Goal: Transaction & Acquisition: Purchase product/service

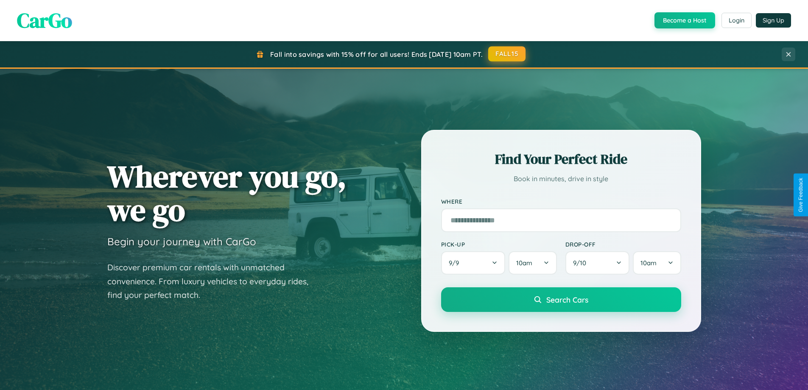
click at [507, 54] on button "FALL15" at bounding box center [506, 53] width 37 height 15
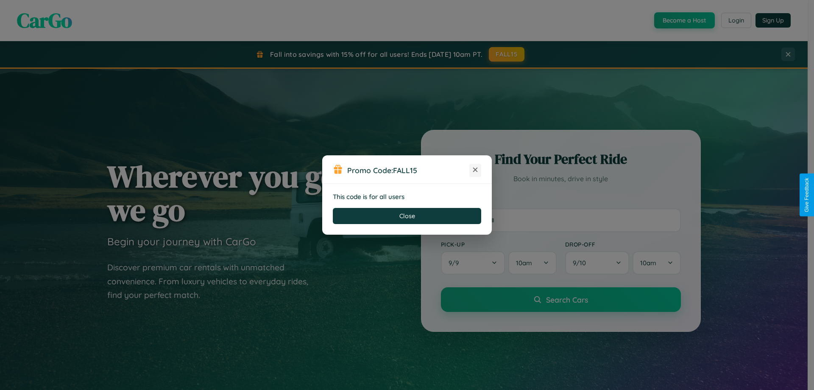
click at [475, 170] on icon at bounding box center [475, 169] width 8 height 8
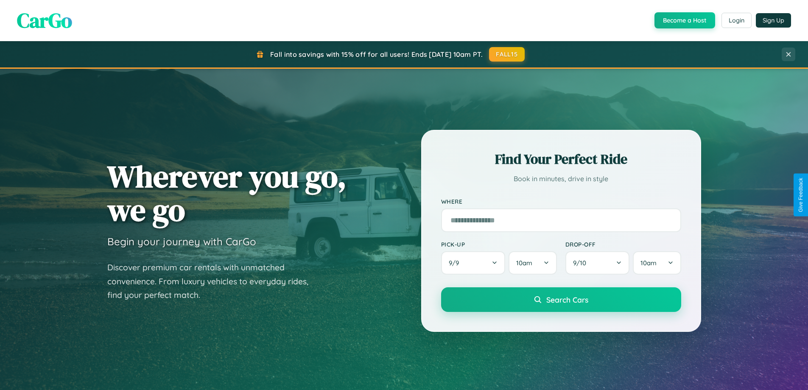
scroll to position [25, 0]
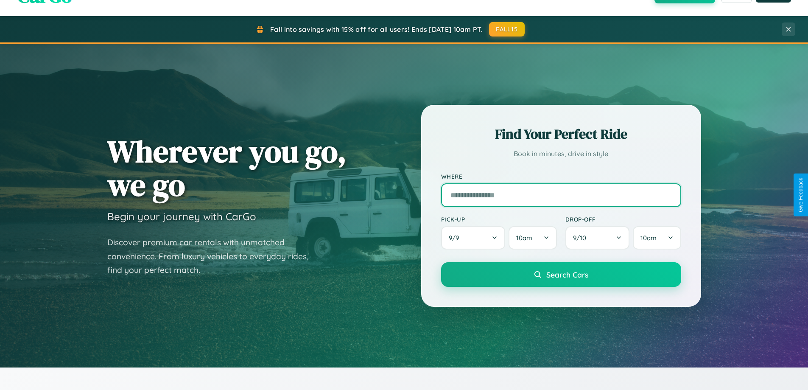
click at [561, 195] on input "text" at bounding box center [561, 195] width 240 height 24
type input "**********"
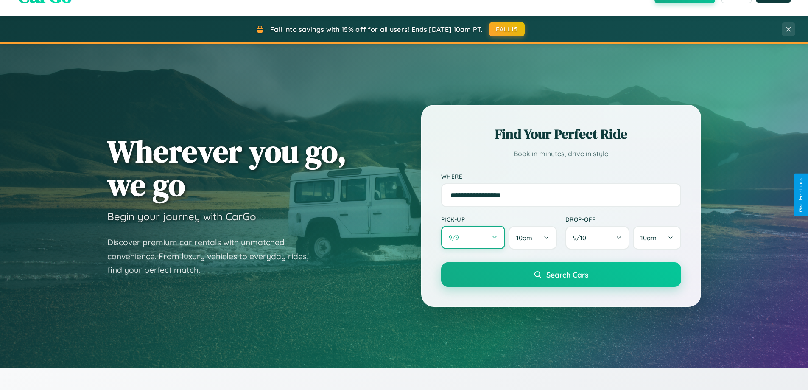
click at [473, 237] on button "9 / 9" at bounding box center [473, 237] width 64 height 23
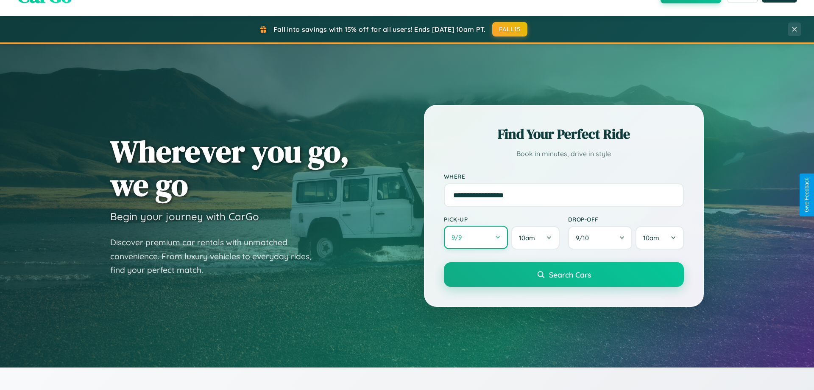
select select "*"
select select "****"
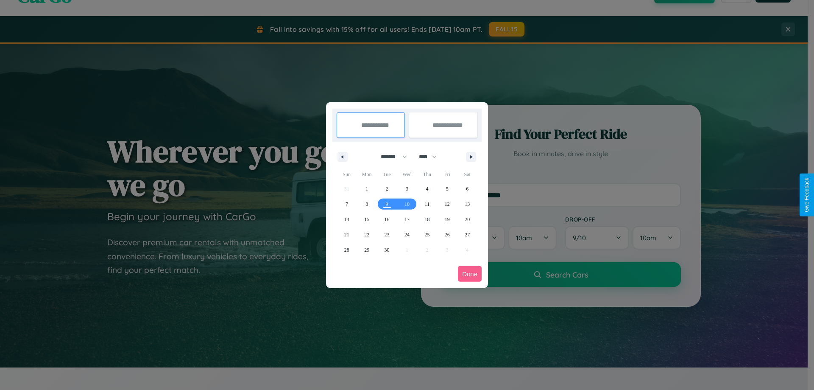
drag, startPoint x: 390, startPoint y: 156, endPoint x: 407, endPoint y: 170, distance: 21.7
click at [390, 156] on select "******* ******** ***** ***** *** **** **** ****** ********* ******* ******** **…" at bounding box center [392, 157] width 36 height 14
select select "**"
click at [387, 219] on span "16" at bounding box center [387, 219] width 5 height 15
type input "**********"
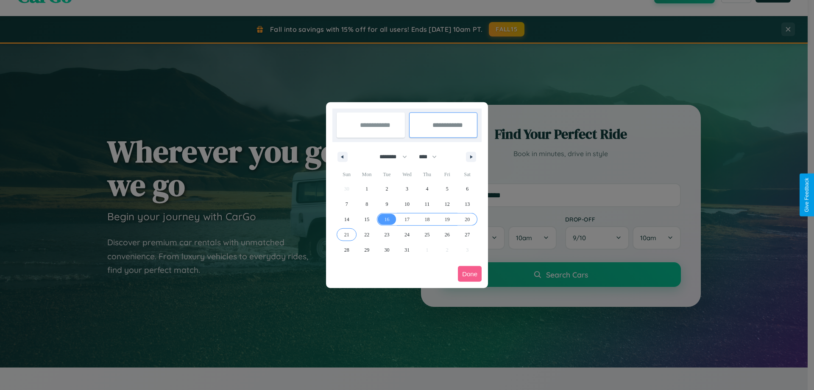
click at [346, 234] on span "21" at bounding box center [346, 234] width 5 height 15
type input "**********"
click at [470, 274] on button "Done" at bounding box center [470, 274] width 24 height 16
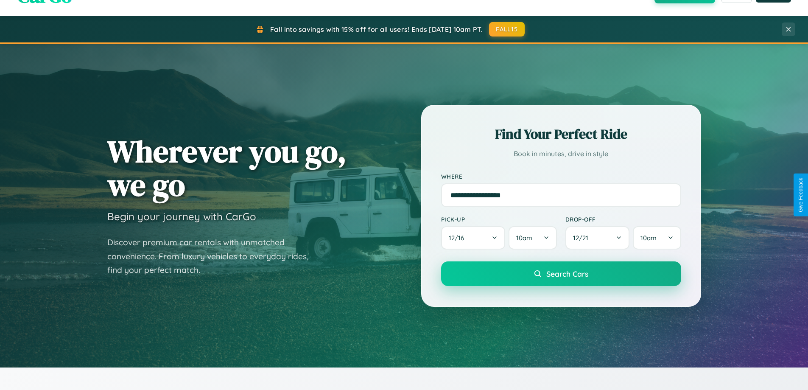
click at [561, 274] on span "Search Cars" at bounding box center [567, 273] width 42 height 9
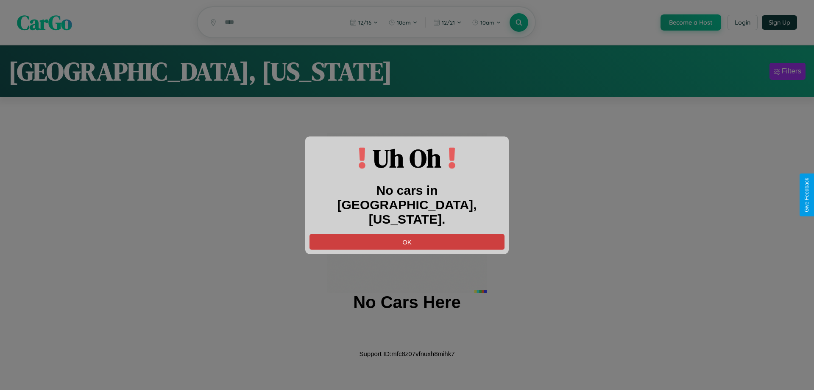
click at [407, 234] on button "OK" at bounding box center [407, 242] width 195 height 16
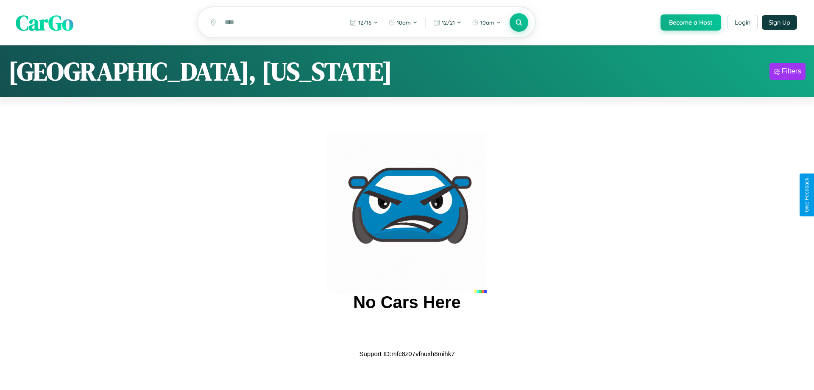
click at [45, 23] on span "CarGo" at bounding box center [45, 22] width 58 height 29
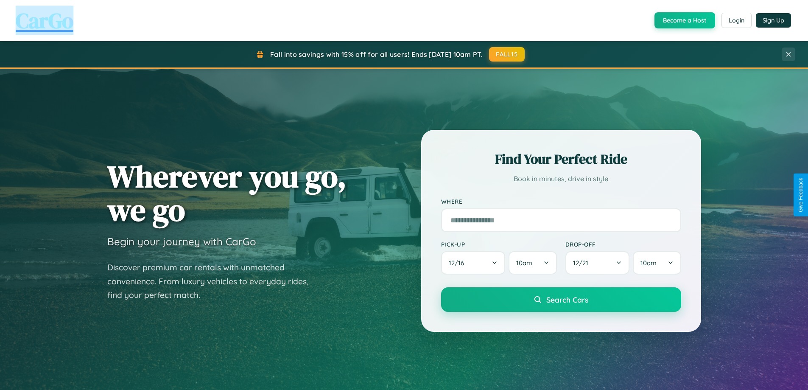
scroll to position [1632, 0]
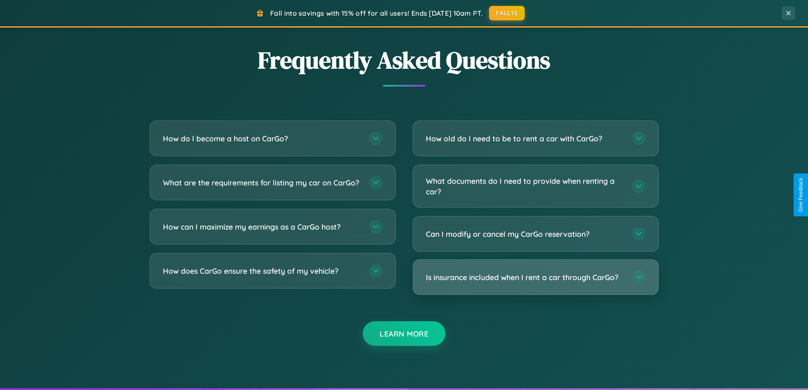
click at [535, 277] on h3 "Is insurance included when I rent a car through CarGo?" at bounding box center [525, 277] width 198 height 11
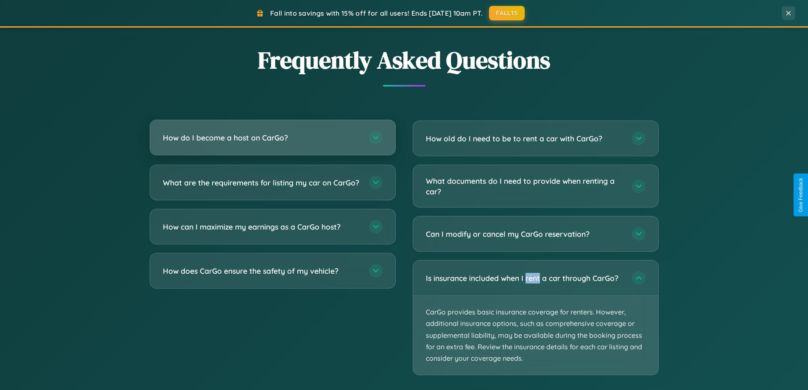
click at [272, 138] on h3 "How do I become a host on CarGo?" at bounding box center [262, 137] width 198 height 11
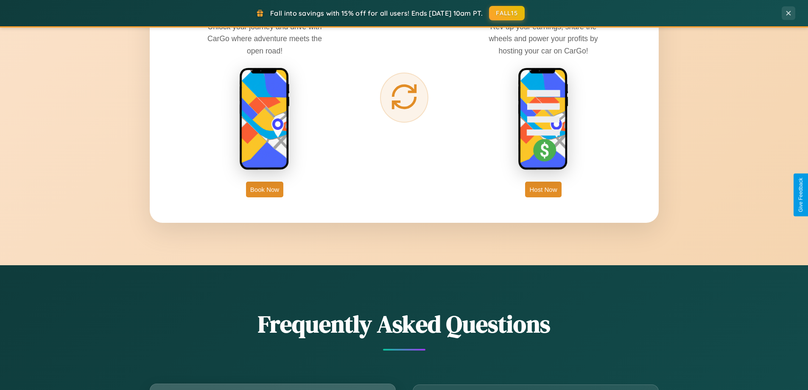
scroll to position [1363, 0]
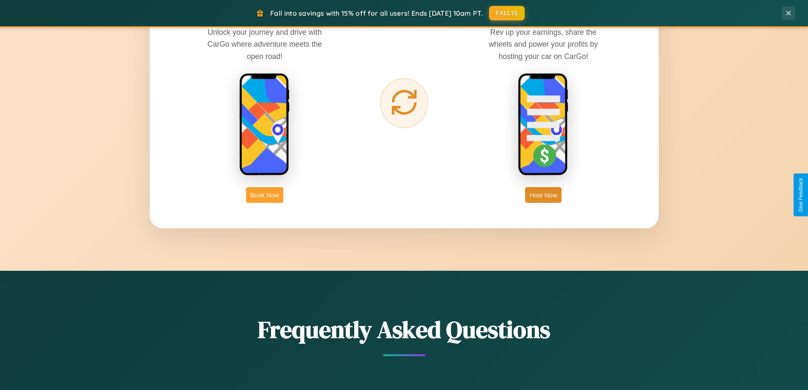
click at [265, 195] on button "Book Now" at bounding box center [264, 195] width 37 height 16
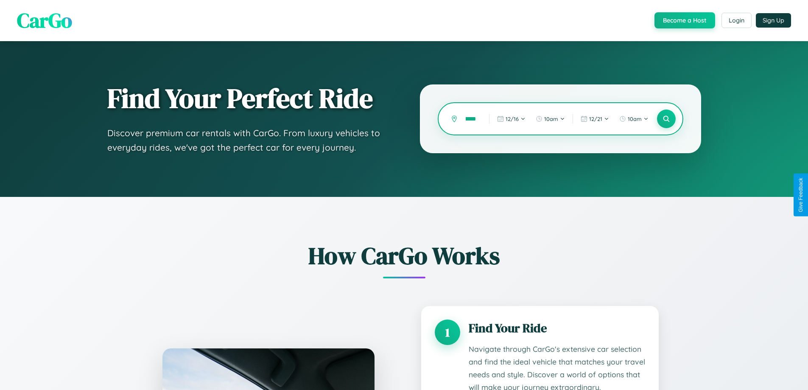
scroll to position [0, 19]
type input "*********"
click at [666, 119] on icon at bounding box center [666, 119] width 8 height 8
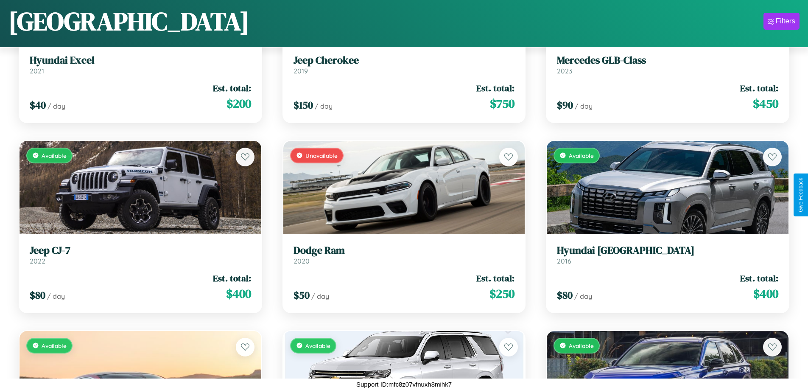
scroll to position [6712, 0]
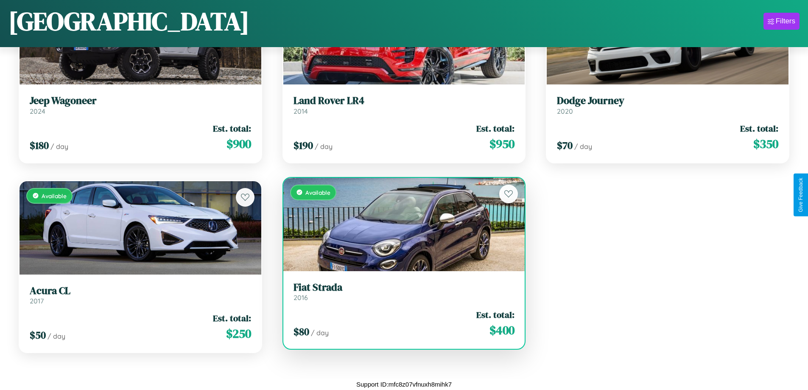
click at [400, 224] on div "Available" at bounding box center [404, 224] width 242 height 93
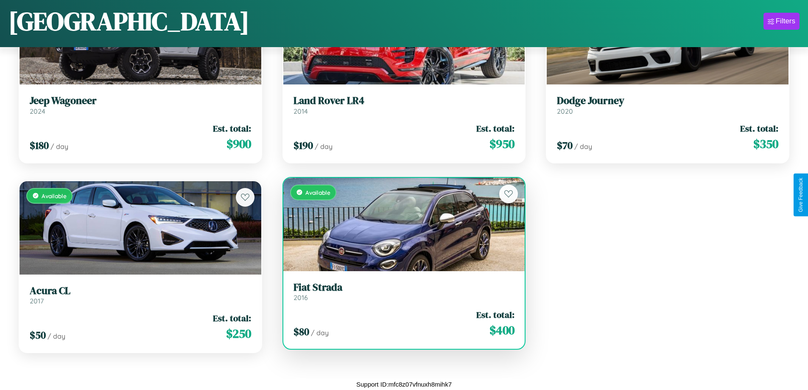
click at [400, 224] on div "Available" at bounding box center [404, 224] width 242 height 93
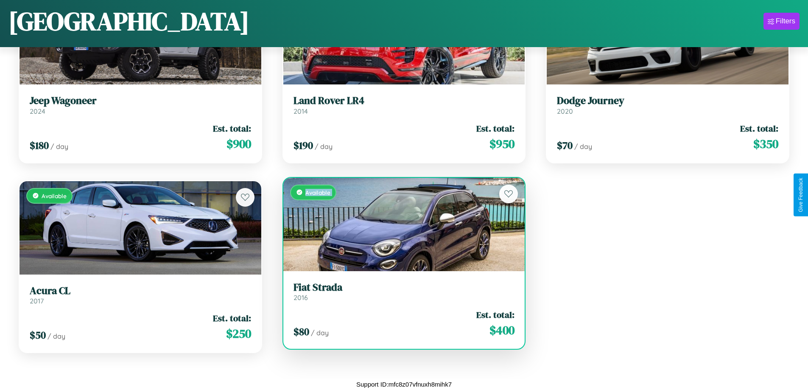
click at [400, 224] on div "Available" at bounding box center [404, 224] width 242 height 93
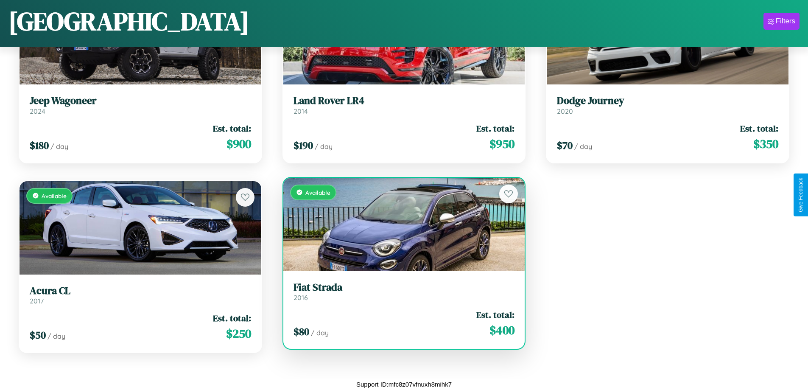
click at [400, 224] on div "Available" at bounding box center [404, 224] width 242 height 93
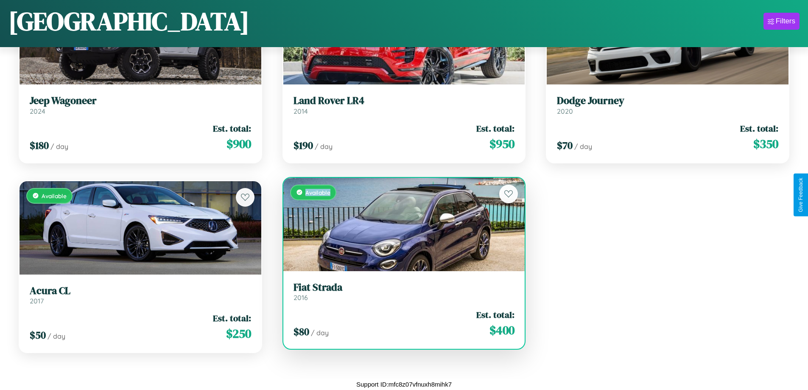
click at [400, 224] on div "Available" at bounding box center [404, 224] width 242 height 93
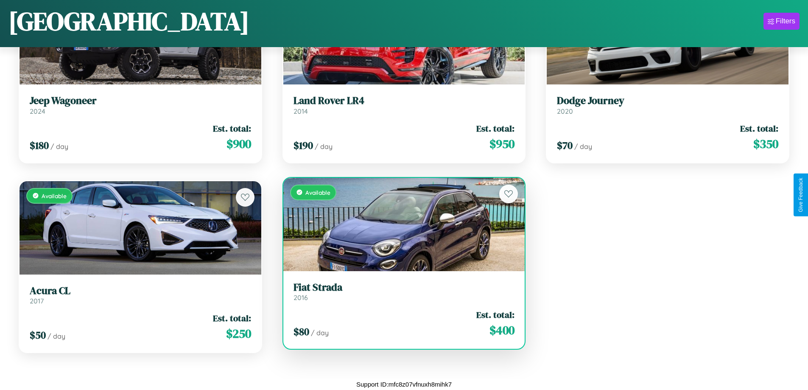
click at [400, 291] on h3 "Fiat Strada" at bounding box center [403, 287] width 221 height 12
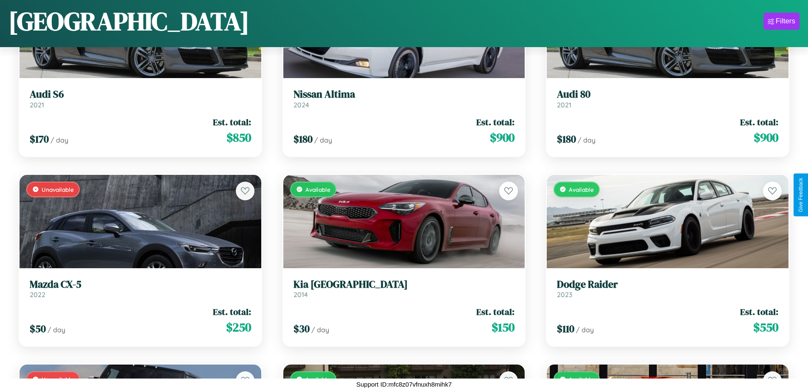
scroll to position [309, 0]
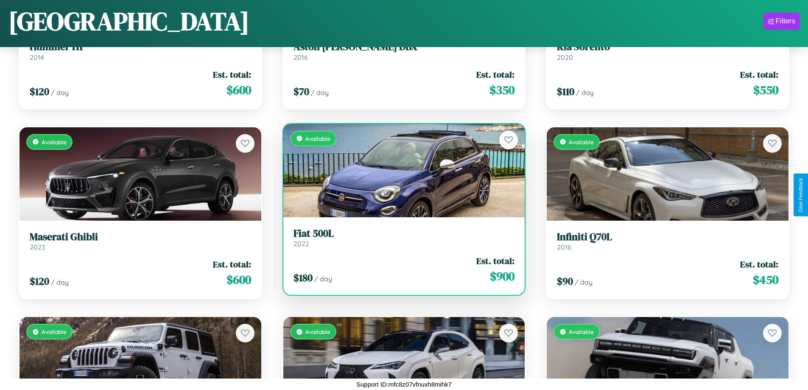
click at [400, 237] on h3 "Fiat 500L" at bounding box center [403, 233] width 221 height 12
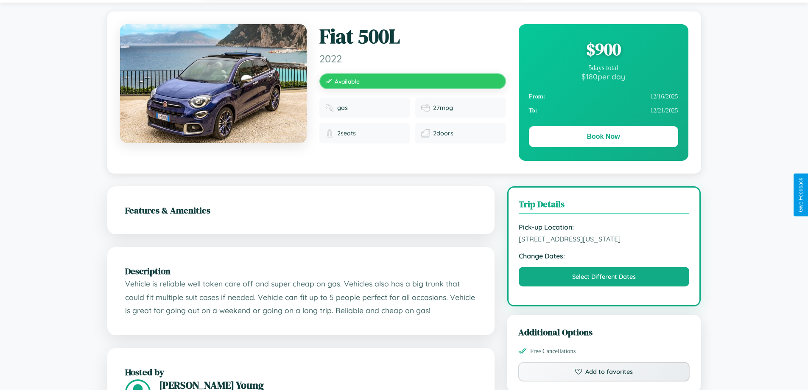
scroll to position [92, 0]
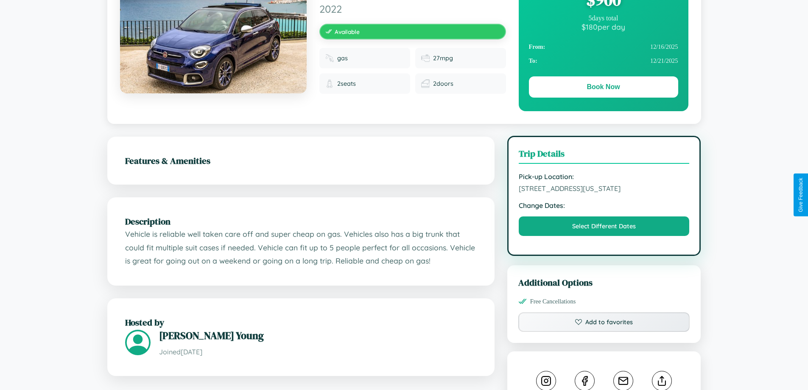
click at [604, 193] on span "8424 Spring Street San Diego California United States 29999" at bounding box center [604, 188] width 171 height 8
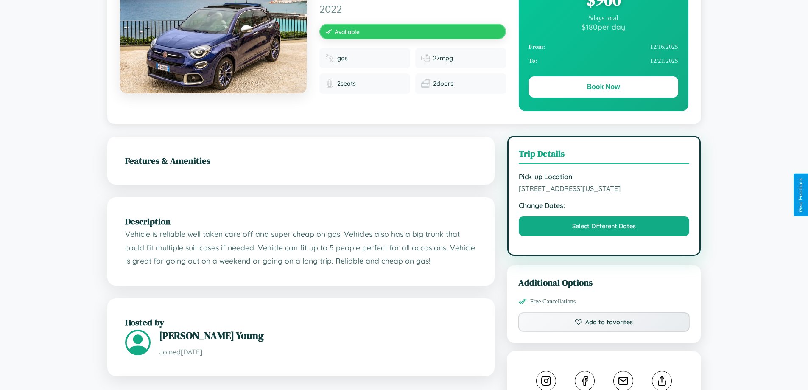
click at [604, 193] on span "8424 Spring Street San Diego California United States 29999" at bounding box center [604, 188] width 171 height 8
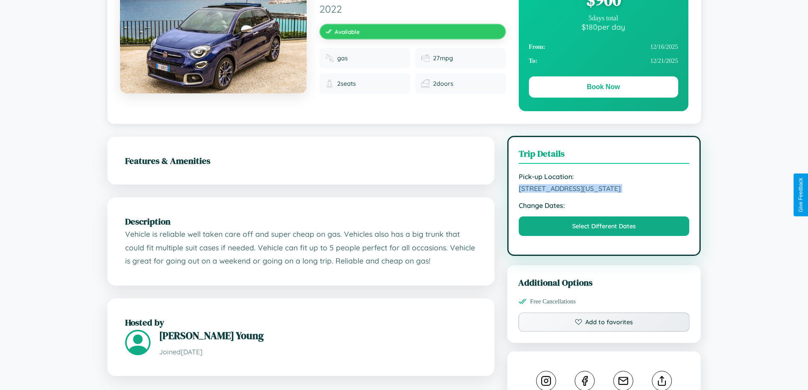
click at [604, 193] on span "8424 Spring Street San Diego California United States 29999" at bounding box center [604, 188] width 171 height 8
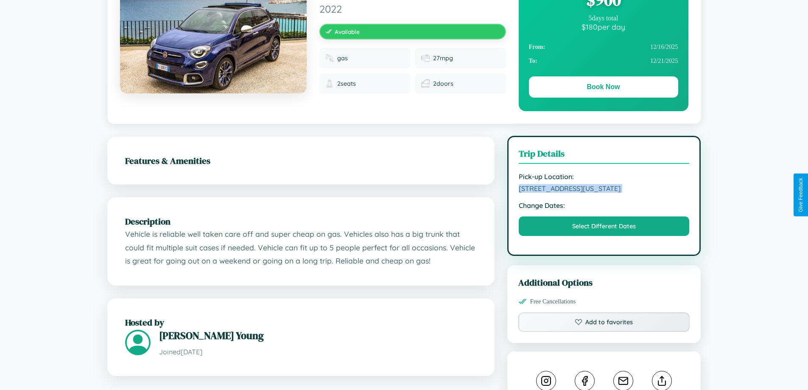
click at [604, 193] on span "8424 Spring Street San Diego California United States 29999" at bounding box center [604, 188] width 171 height 8
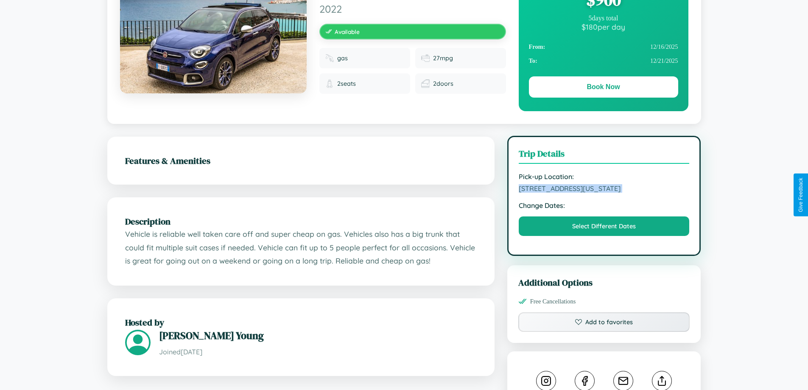
click at [604, 193] on span "8424 Spring Street San Diego California United States 29999" at bounding box center [604, 188] width 171 height 8
